Goal: Task Accomplishment & Management: Manage account settings

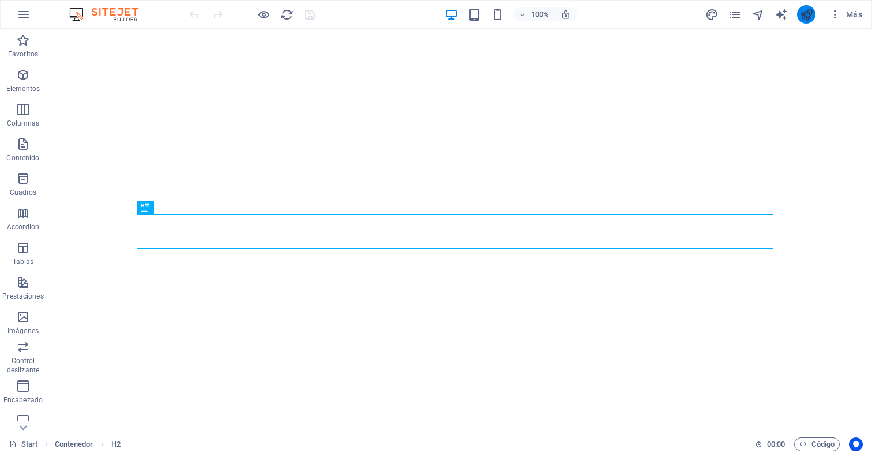
scroll to position [294, 0]
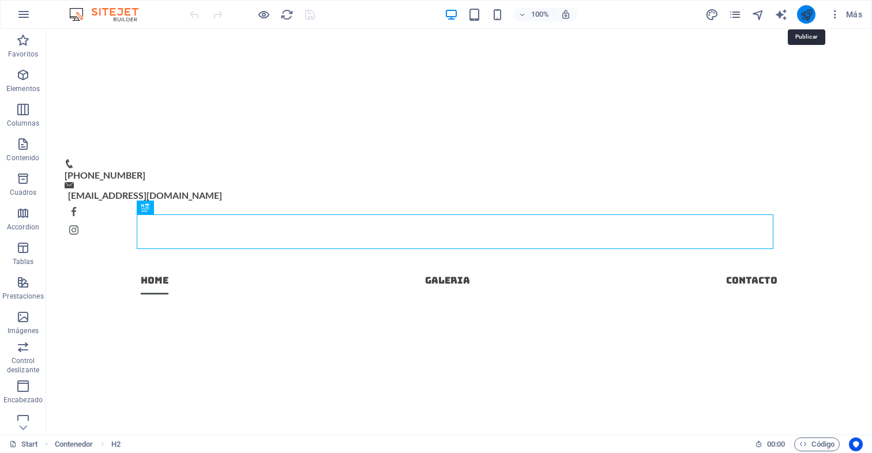
click at [803, 11] on icon "publish" at bounding box center [806, 14] width 13 height 13
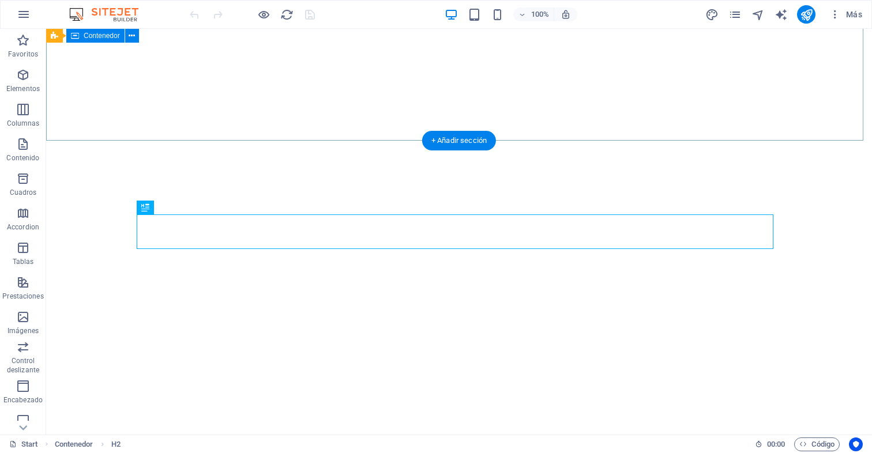
scroll to position [294, 0]
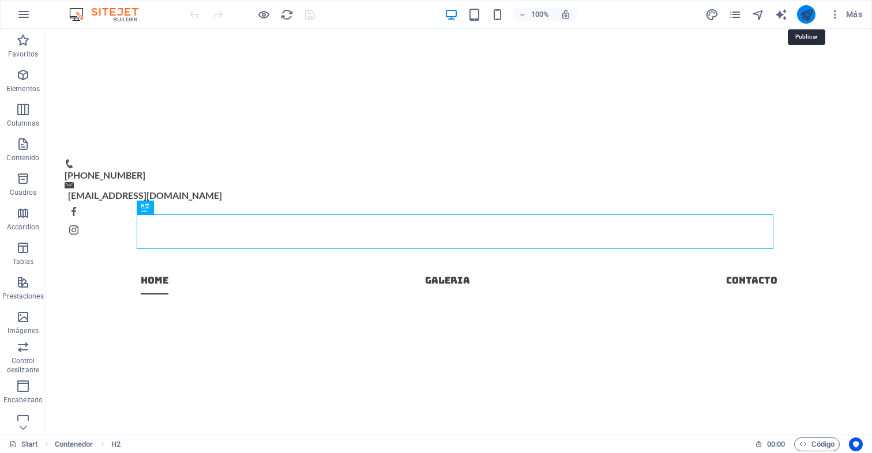
click at [813, 14] on icon "publish" at bounding box center [806, 14] width 13 height 13
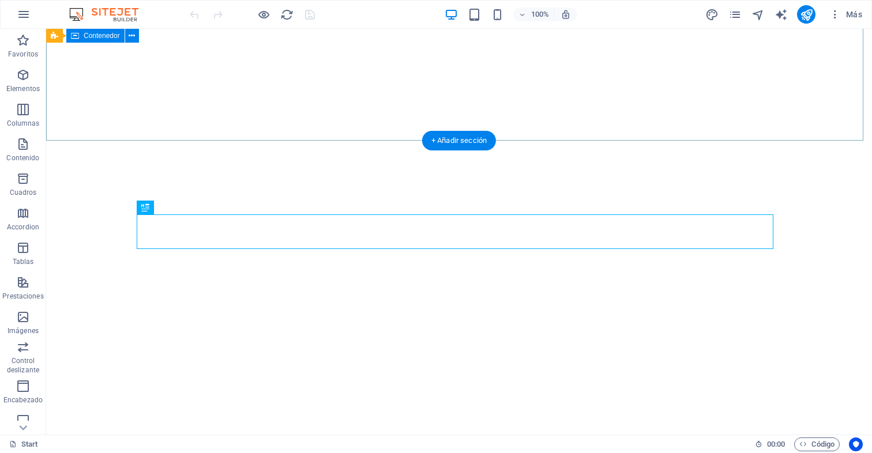
scroll to position [294, 0]
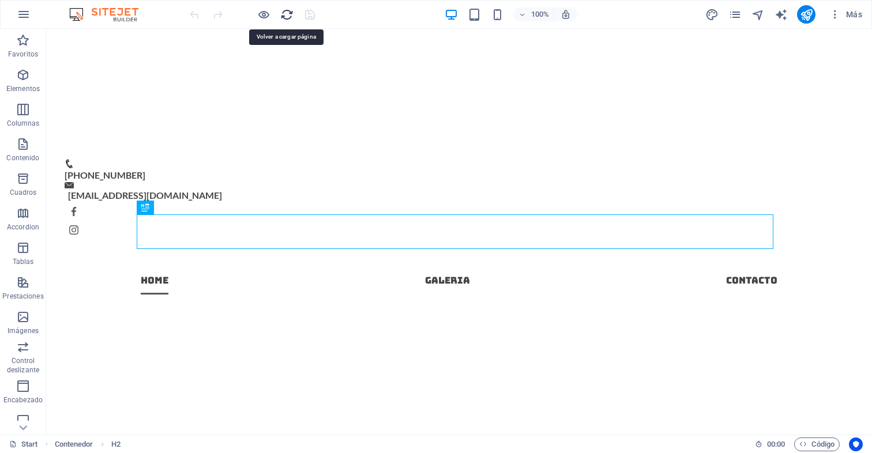
click at [287, 14] on icon "reload" at bounding box center [286, 14] width 13 height 13
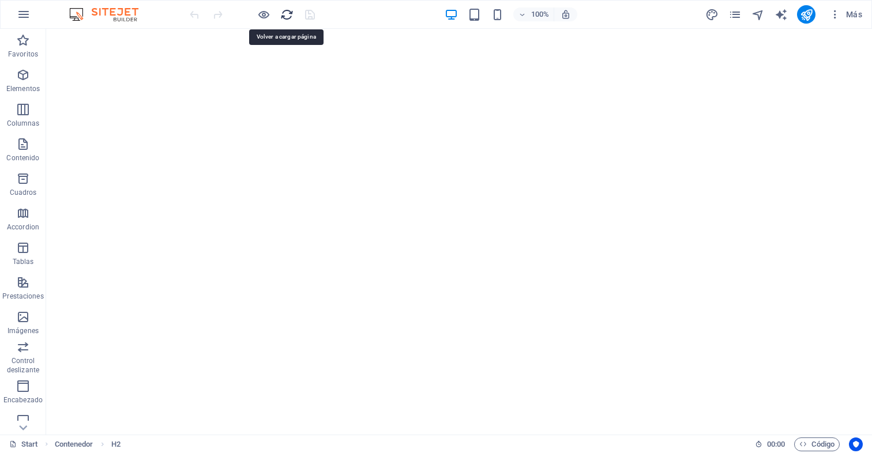
scroll to position [0, 0]
click at [287, 14] on icon "reload" at bounding box center [286, 14] width 13 height 13
click at [802, 12] on icon "publish" at bounding box center [806, 14] width 13 height 13
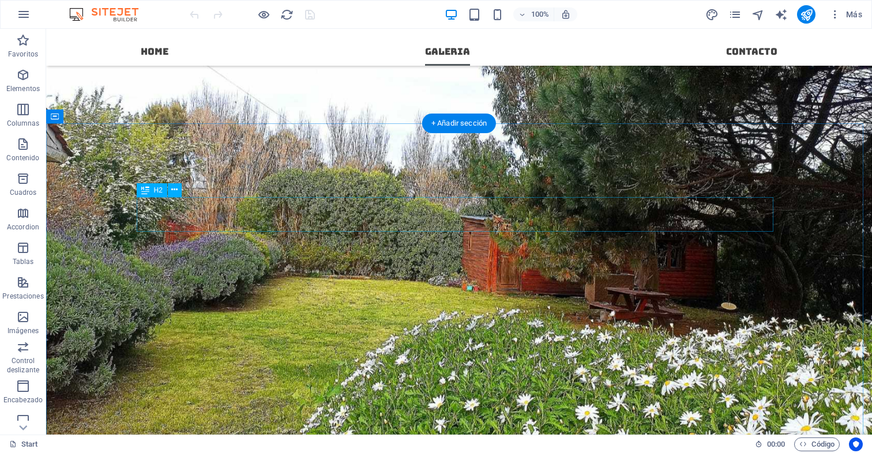
scroll to position [1823, 0]
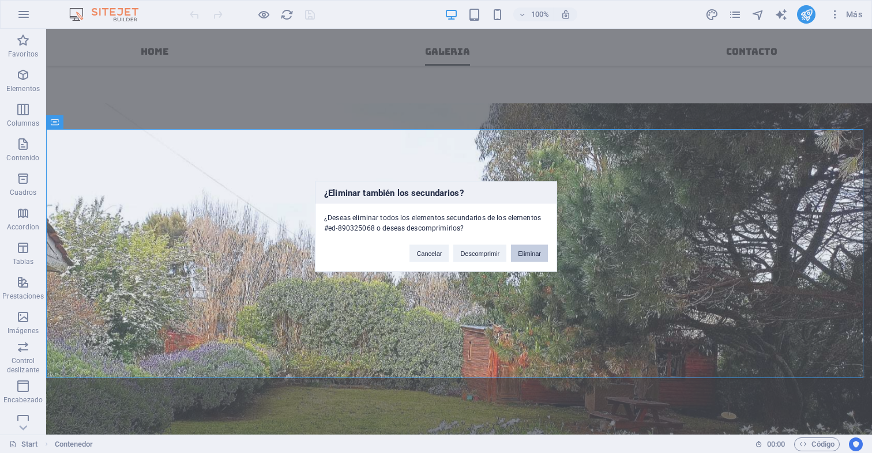
click at [527, 253] on button "Eliminar" at bounding box center [529, 253] width 37 height 17
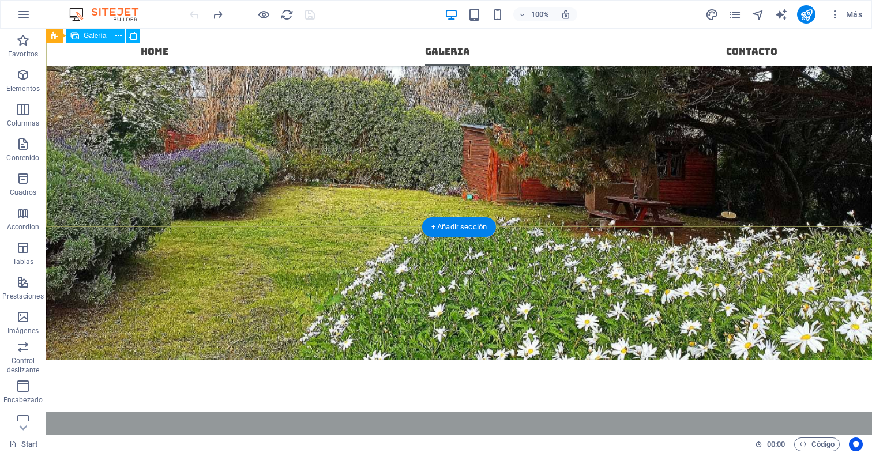
scroll to position [2123, 0]
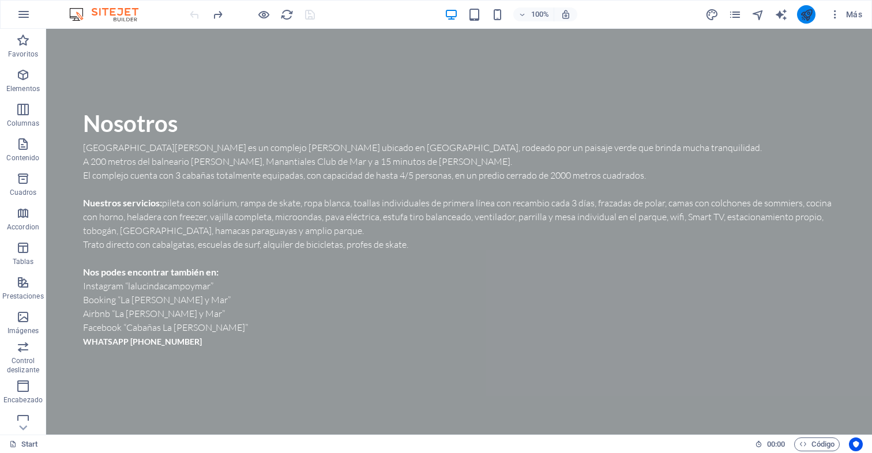
click at [814, 17] on button "publish" at bounding box center [806, 14] width 18 height 18
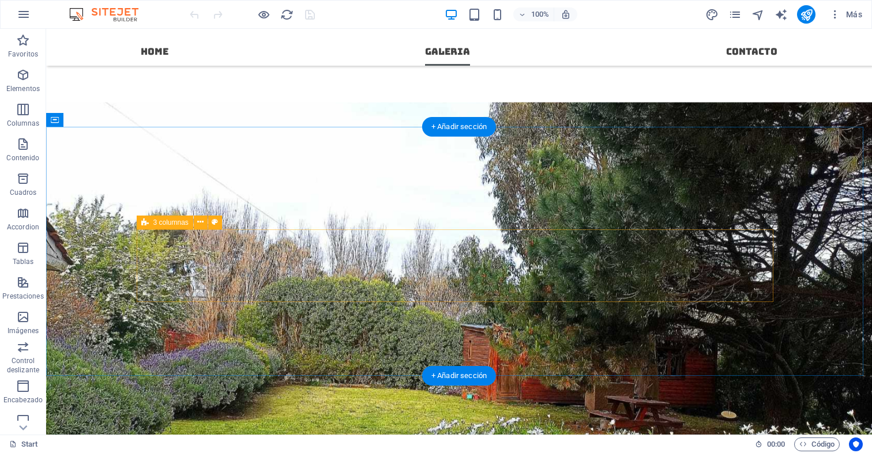
scroll to position [1611, 0]
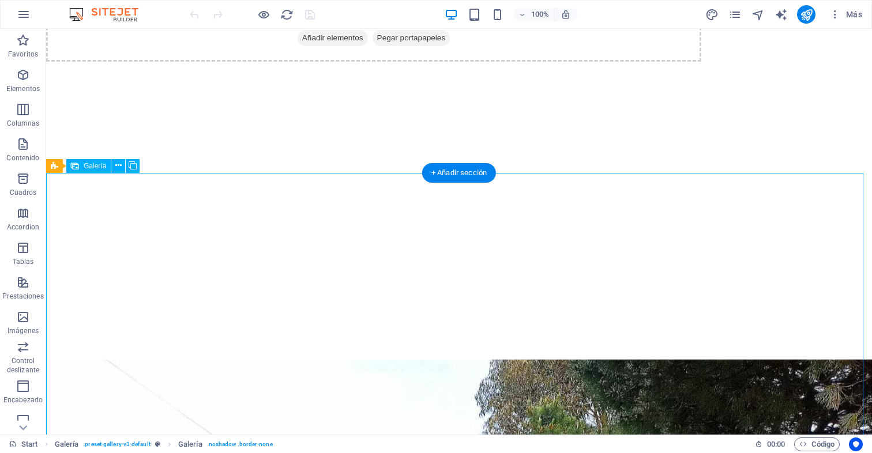
scroll to position [1775, 0]
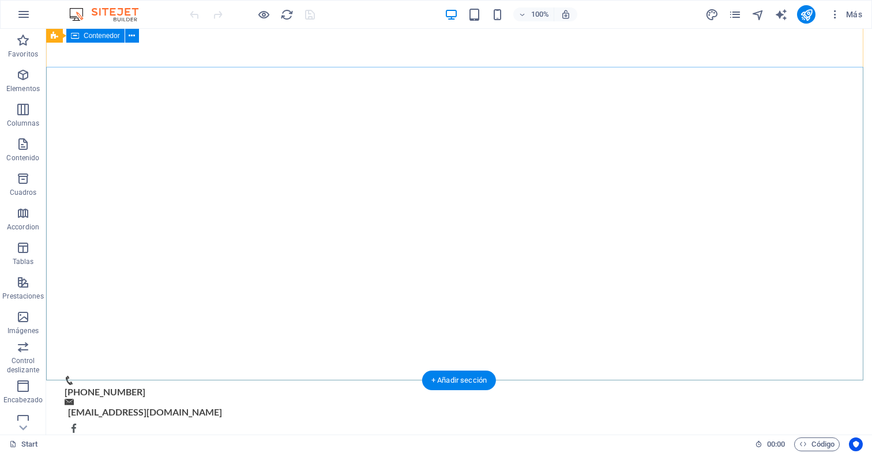
scroll to position [0, 0]
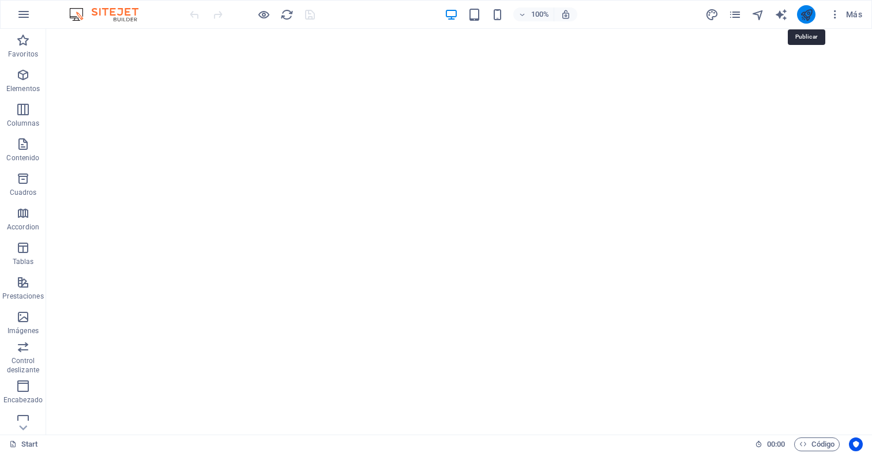
click at [807, 18] on icon "publish" at bounding box center [806, 14] width 13 height 13
click at [24, 15] on icon "button" at bounding box center [24, 14] width 14 height 14
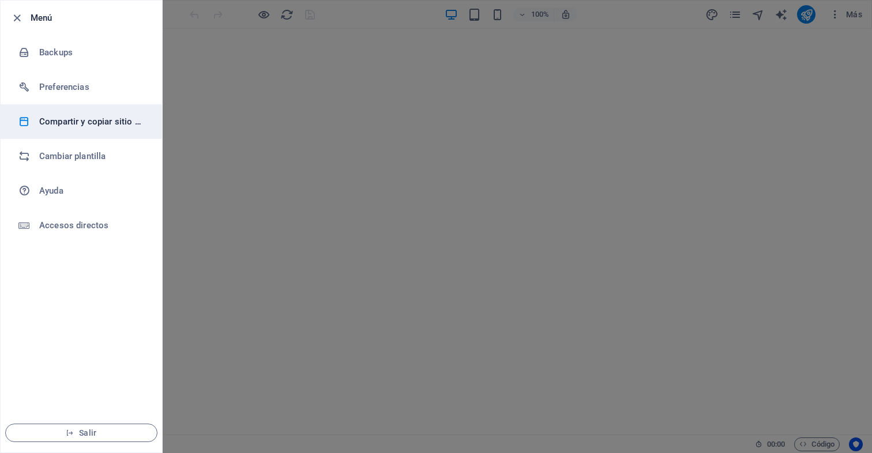
click at [119, 123] on h6 "Compartir y copiar sitio web" at bounding box center [92, 122] width 107 height 14
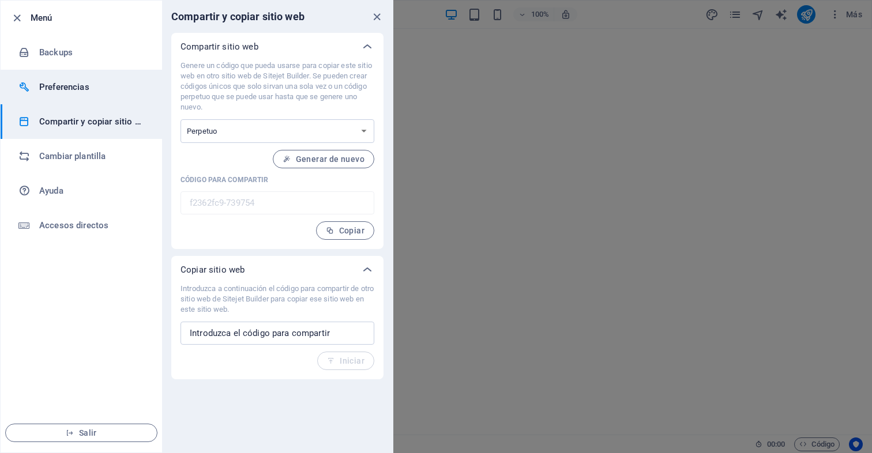
click at [110, 94] on li "Preferencias" at bounding box center [81, 87] width 161 height 35
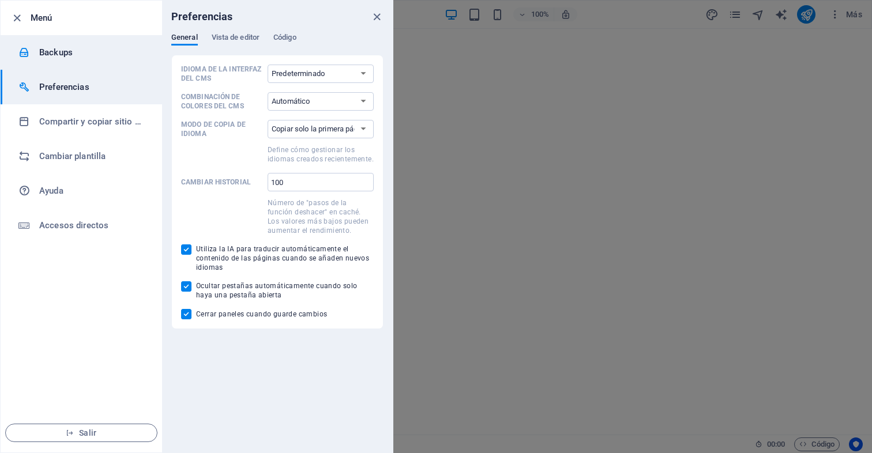
click at [116, 63] on li "Backups" at bounding box center [81, 52] width 161 height 35
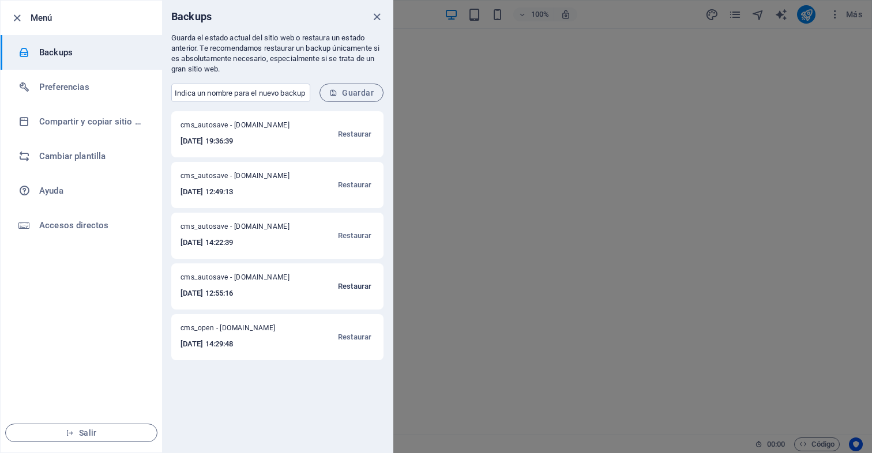
click at [352, 287] on span "Restaurar" at bounding box center [354, 287] width 33 height 14
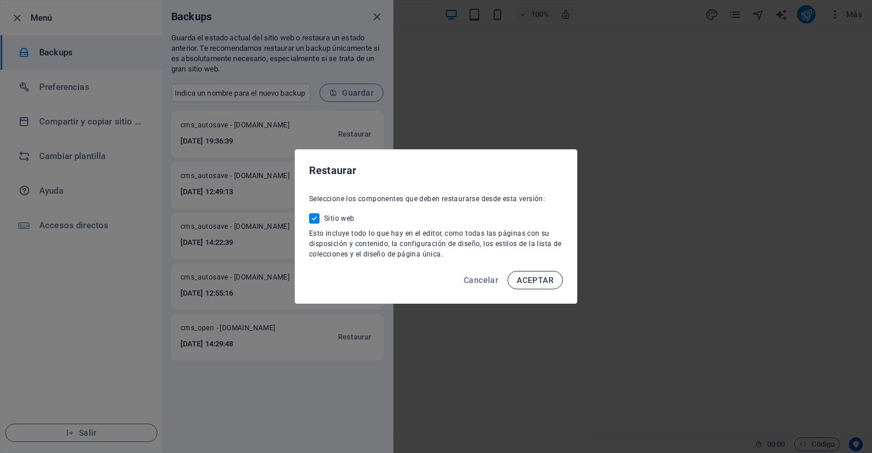
click at [529, 280] on span "ACEPTAR" at bounding box center [535, 280] width 37 height 9
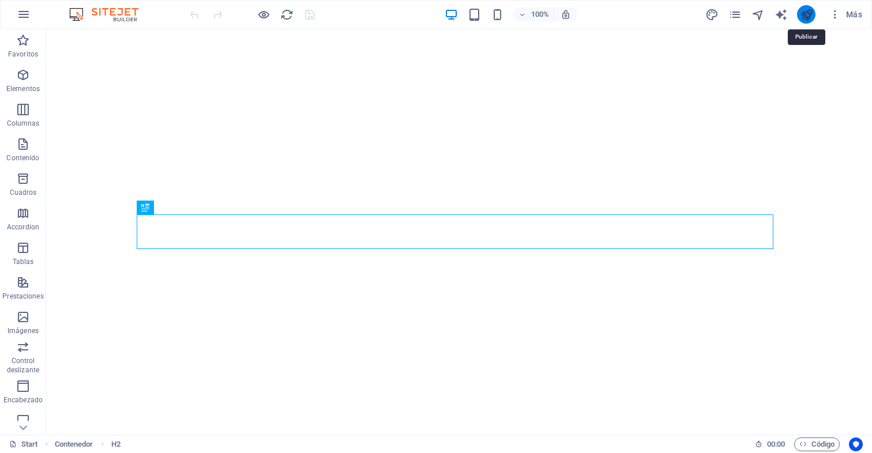
click at [811, 13] on icon "publish" at bounding box center [806, 14] width 13 height 13
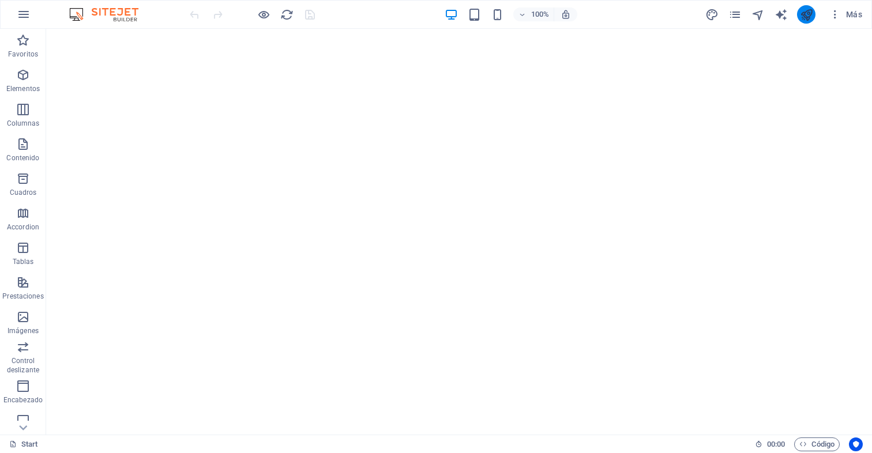
click at [809, 14] on icon "publish" at bounding box center [806, 14] width 13 height 13
